Goal: Use online tool/utility: Utilize a website feature to perform a specific function

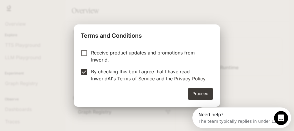
click at [220, 88] on div "Receive product updates and promotions from Inworld. By checking this box I agr…" at bounding box center [147, 65] width 146 height 43
click at [213, 94] on button "Proceed" at bounding box center [201, 94] width 26 height 12
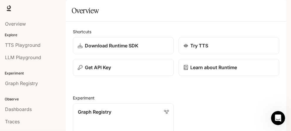
click at [23, 38] on p "Explore" at bounding box center [33, 34] width 66 height 5
click at [10, 38] on p "Explore" at bounding box center [33, 34] width 66 height 5
click at [214, 12] on span "Runtime" at bounding box center [222, 8] width 17 height 7
click at [16, 38] on p "Explore" at bounding box center [33, 34] width 66 height 5
click at [17, 38] on p "Explore" at bounding box center [33, 34] width 66 height 5
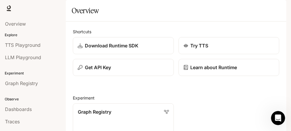
click at [17, 38] on p "Explore" at bounding box center [33, 34] width 66 height 5
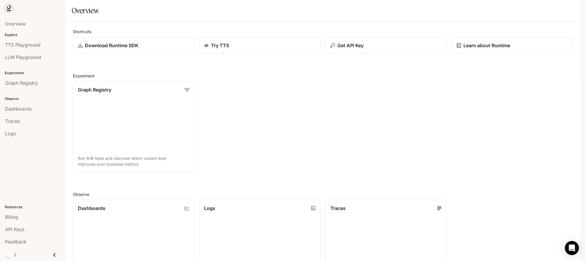
click at [10, 9] on icon at bounding box center [9, 8] width 6 height 6
drag, startPoint x: 570, startPoint y: 142, endPoint x: 555, endPoint y: 124, distance: 23.3
click at [561, 123] on div "Shortcuts Download Runtime SDK Try TTS Get API Key Learn about Runtime Experime…" at bounding box center [323, 218] width 514 height 395
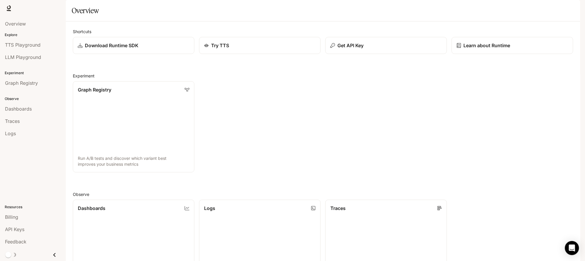
click at [573, 130] on div "Shortcuts Download Runtime SDK Try TTS Get API Key Learn about Runtime Experime…" at bounding box center [323, 218] width 514 height 395
click at [129, 200] on link "Dashboards View and analyze your workspace metrics" at bounding box center [134, 245] width 122 height 91
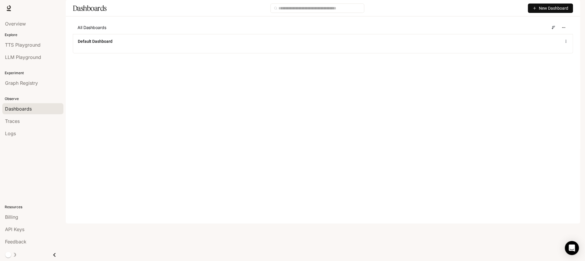
click at [533, 10] on icon "button" at bounding box center [535, 8] width 4 height 4
click at [37, 48] on span "TTS Playground" at bounding box center [23, 44] width 36 height 7
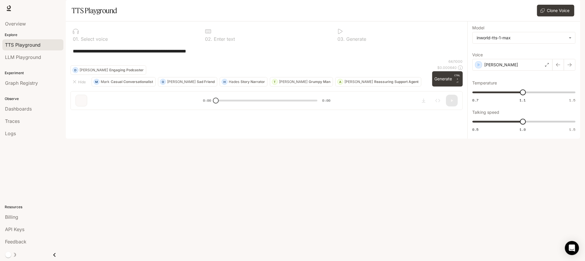
click at [217, 59] on div "**********" at bounding box center [266, 52] width 392 height 14
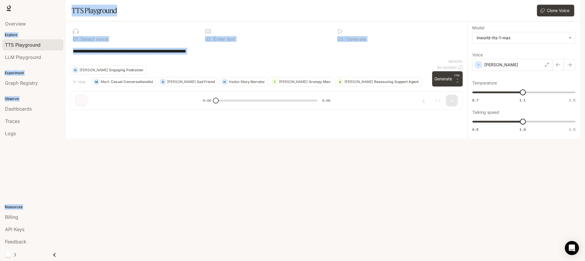
drag, startPoint x: 0, startPoint y: 16, endPoint x: 96, endPoint y: 224, distance: 229.0
type textarea "**********"
click at [96, 224] on div "**********" at bounding box center [292, 130] width 585 height 261
copy main "**********"
click at [218, 34] on div at bounding box center [266, 31] width 123 height 6
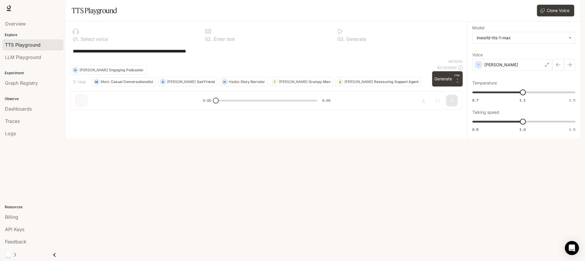
click at [248, 59] on div "**********" at bounding box center [266, 52] width 392 height 14
drag, startPoint x: 530, startPoint y: 35, endPoint x: 529, endPoint y: 38, distance: 3.5
click at [537, 16] on button "Clone Voice" at bounding box center [555, 11] width 37 height 12
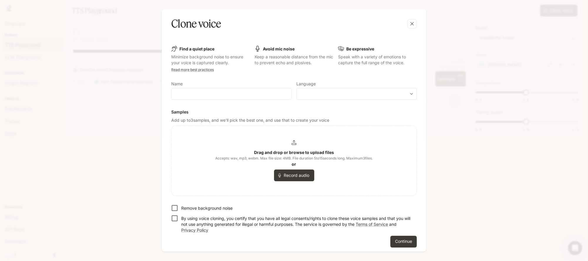
click at [171, 145] on div "Find a quiet place Minimize background noise to ensure your voice is captured c…" at bounding box center [294, 146] width 255 height 211
click at [193, 155] on div "Drag and drop or browse to upload files Accepts: wav, mp3, webm. Max file size:…" at bounding box center [293, 161] width 245 height 70
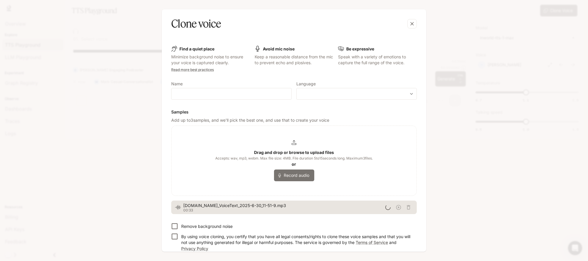
click at [287, 181] on button "Record audio" at bounding box center [294, 176] width 40 height 12
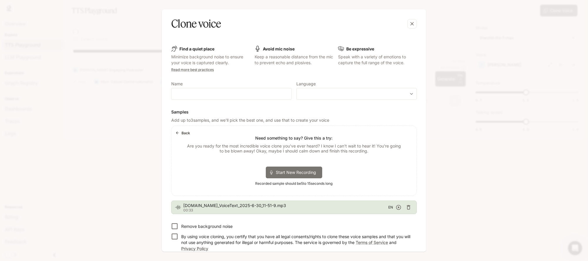
click at [284, 176] on span "Start New Recording" at bounding box center [298, 172] width 44 height 6
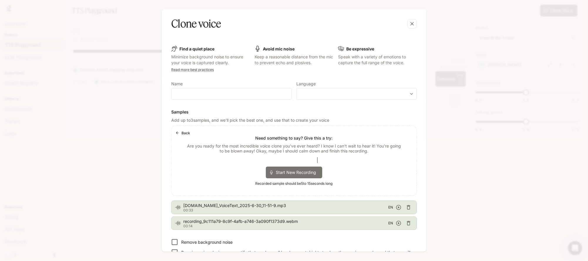
click at [280, 176] on span "Start New Recording" at bounding box center [298, 172] width 44 height 6
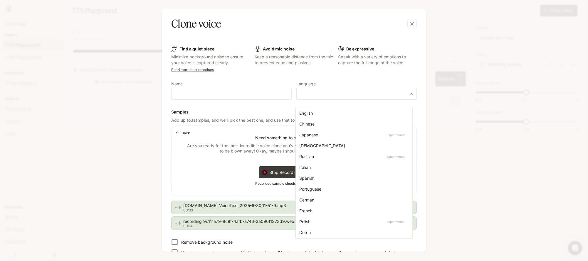
click at [411, 115] on body "**********" at bounding box center [294, 130] width 588 height 261
click at [321, 116] on div "English" at bounding box center [352, 113] width 107 height 6
type input "*****"
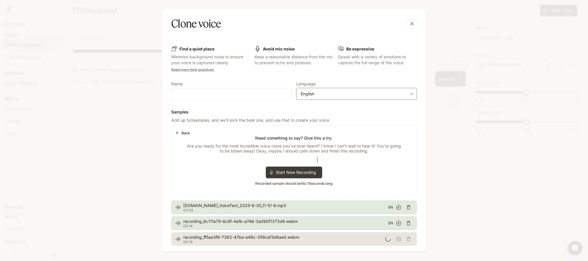
scroll to position [120, 0]
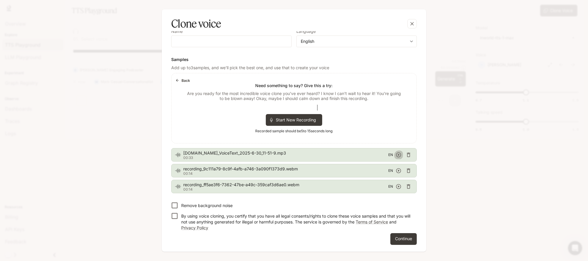
click at [396, 152] on icon "button" at bounding box center [399, 155] width 6 height 6
click at [396, 168] on icon "button" at bounding box center [399, 171] width 6 height 6
click at [394, 182] on button "button" at bounding box center [398, 186] width 9 height 9
click at [396, 153] on icon "button" at bounding box center [398, 155] width 5 height 5
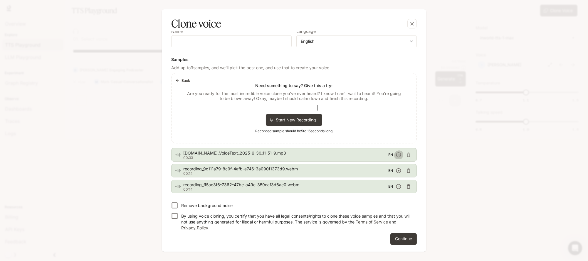
click at [396, 152] on icon "button" at bounding box center [399, 155] width 6 height 6
click at [396, 168] on icon "button" at bounding box center [399, 171] width 6 height 6
click at [393, 236] on button "Continue" at bounding box center [403, 239] width 26 height 12
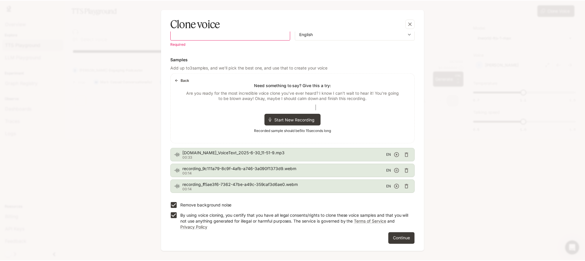
scroll to position [128, 0]
click at [397, 238] on button "Continue" at bounding box center [403, 239] width 26 height 12
drag, startPoint x: 427, startPoint y: 171, endPoint x: 421, endPoint y: 183, distance: 14.1
click at [421, 183] on div "Clone voice Find a quiet place Minimize background noise to ensure your voice i…" at bounding box center [294, 130] width 588 height 261
